Goal: Task Accomplishment & Management: Use online tool/utility

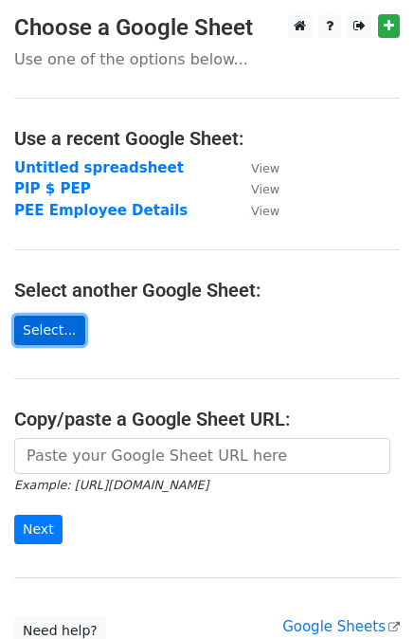
click at [46, 331] on link "Select..." at bounding box center [49, 330] width 71 height 29
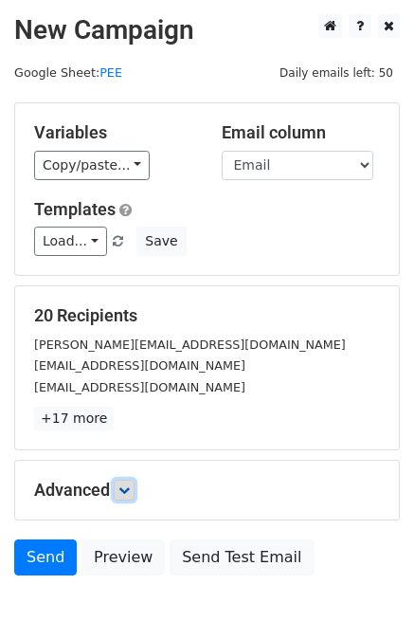
click at [122, 484] on icon at bounding box center [124, 489] width 11 height 11
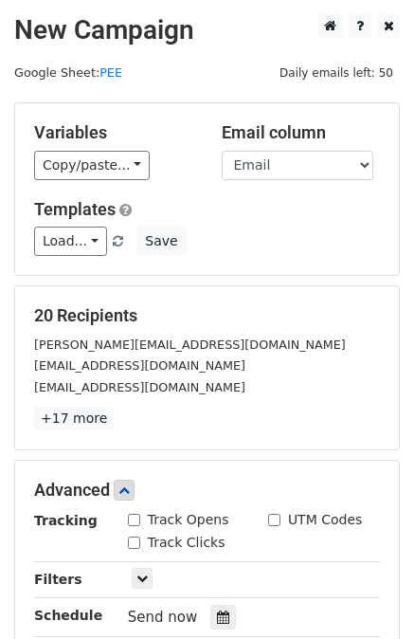
click at [154, 411] on p "+17 more" at bounding box center [207, 419] width 346 height 24
click at [98, 429] on link "+17 more" at bounding box center [74, 419] width 80 height 24
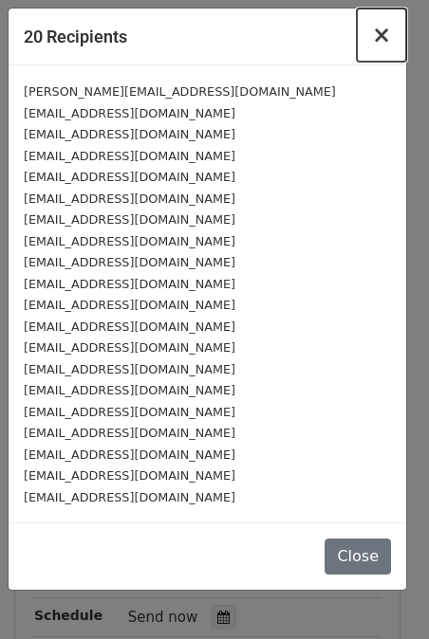
click at [388, 30] on span "×" at bounding box center [381, 35] width 19 height 27
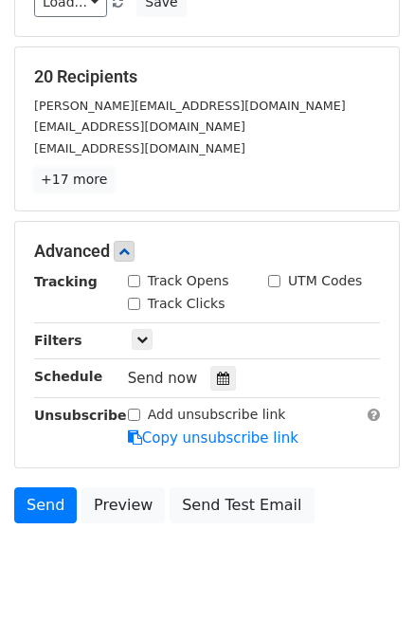
scroll to position [281, 0]
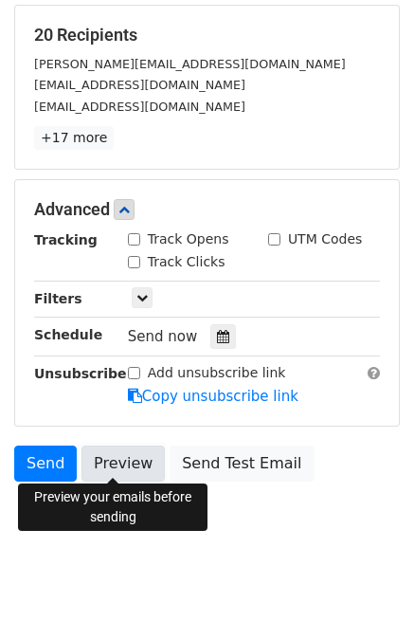
click at [121, 464] on link "Preview" at bounding box center [123, 464] width 83 height 36
click at [131, 456] on link "Preview" at bounding box center [123, 464] width 83 height 36
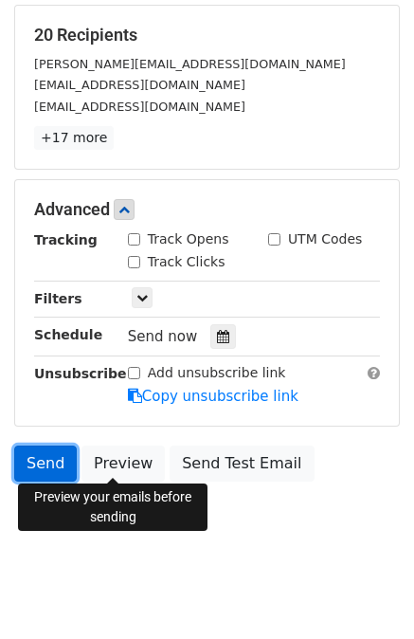
click at [41, 456] on link "Send" at bounding box center [45, 464] width 63 height 36
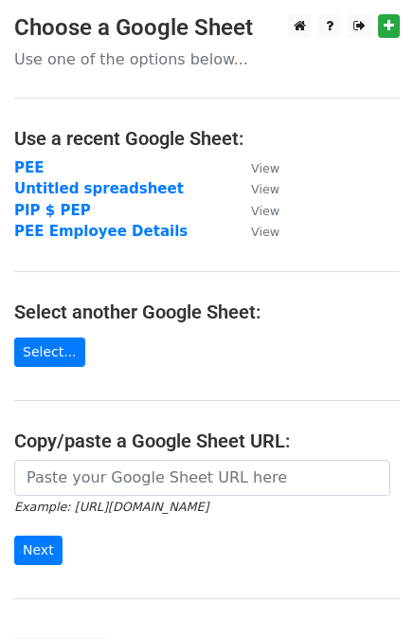
click at [38, 166] on td "PEE" at bounding box center [123, 168] width 218 height 22
click at [44, 352] on link "Select..." at bounding box center [49, 352] width 71 height 29
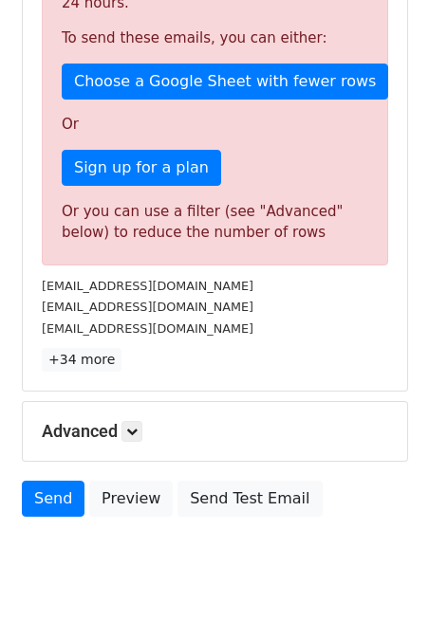
scroll to position [504, 0]
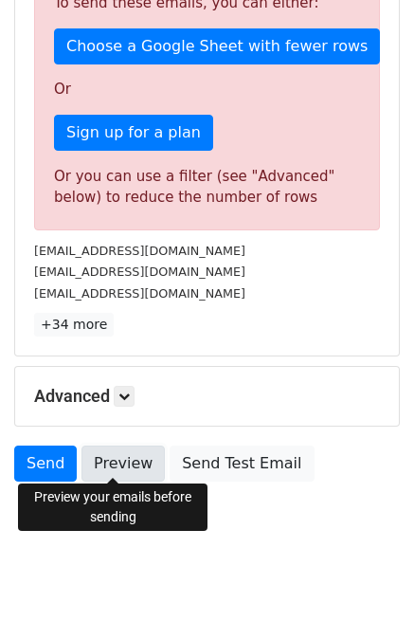
click at [108, 456] on link "Preview" at bounding box center [123, 464] width 83 height 36
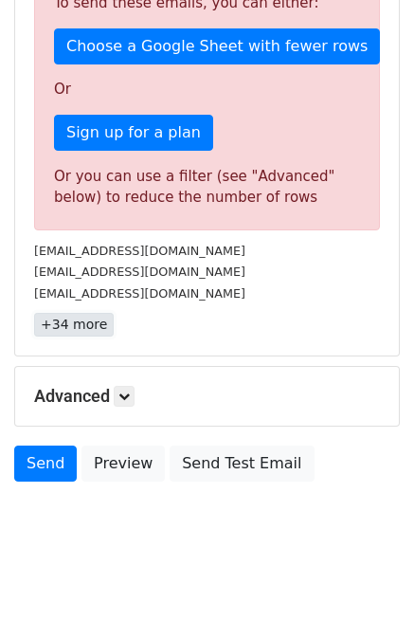
click at [78, 324] on link "+34 more" at bounding box center [74, 325] width 80 height 24
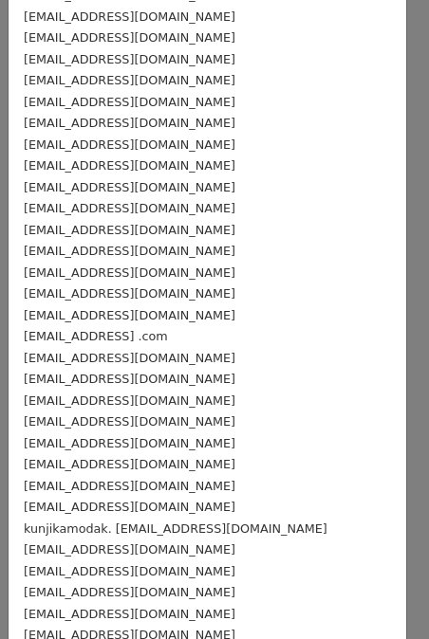
scroll to position [0, 0]
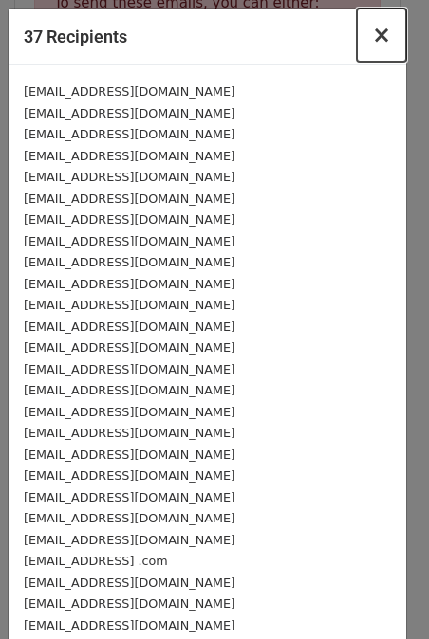
click at [378, 26] on button "×" at bounding box center [380, 35] width 49 height 53
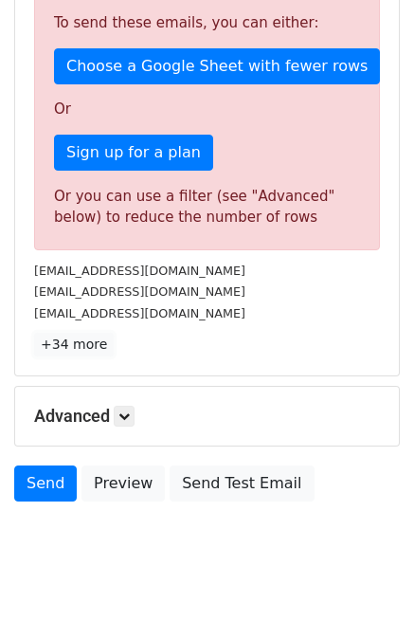
scroll to position [504, 0]
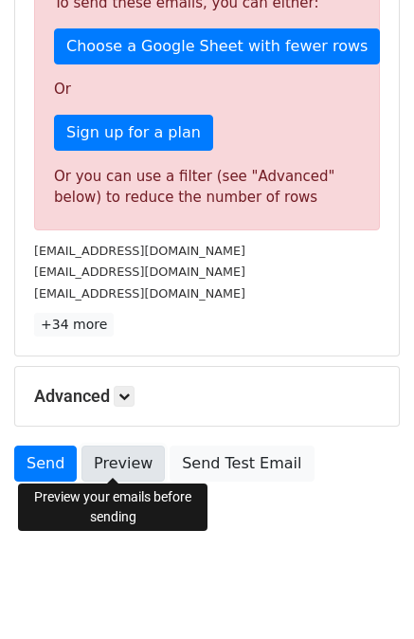
click at [108, 456] on link "Preview" at bounding box center [123, 464] width 83 height 36
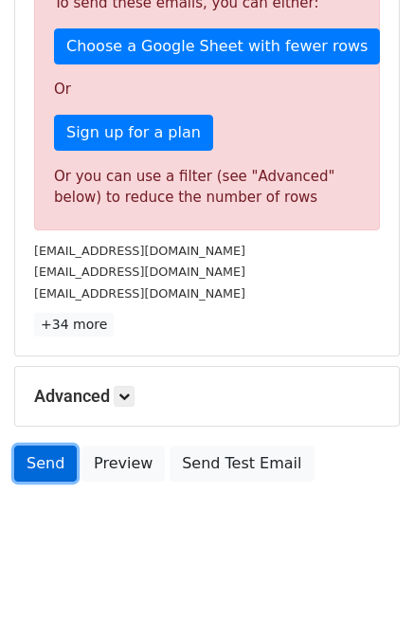
click at [39, 455] on link "Send" at bounding box center [45, 464] width 63 height 36
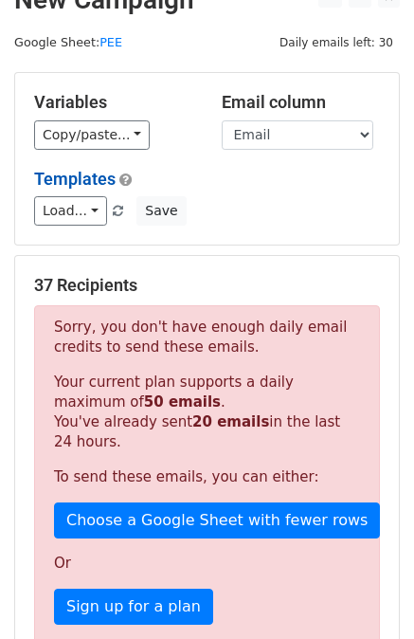
scroll to position [0, 0]
